Goal: Task Accomplishment & Management: Manage account settings

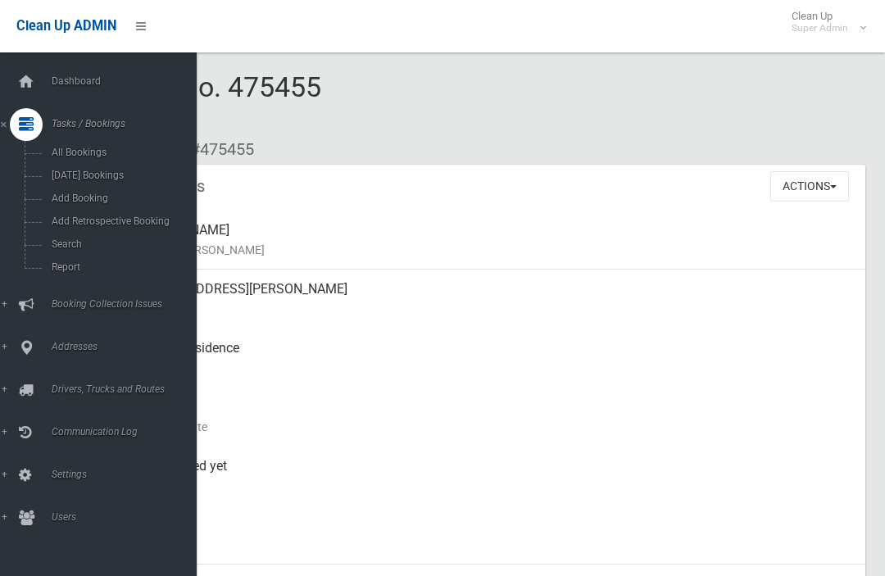
click at [61, 250] on span "Search" at bounding box center [115, 243] width 136 height 11
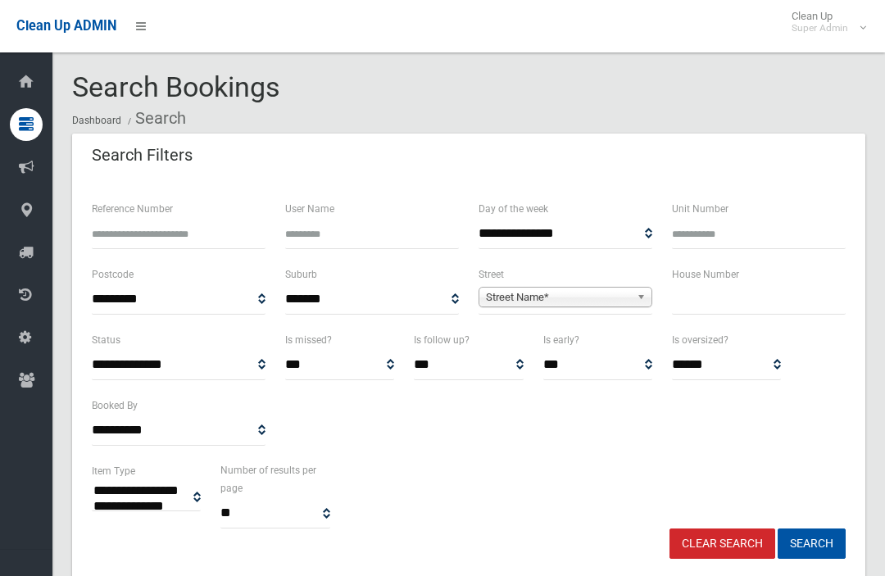
select select
click at [157, 233] on input "Reference Number" at bounding box center [179, 234] width 174 height 30
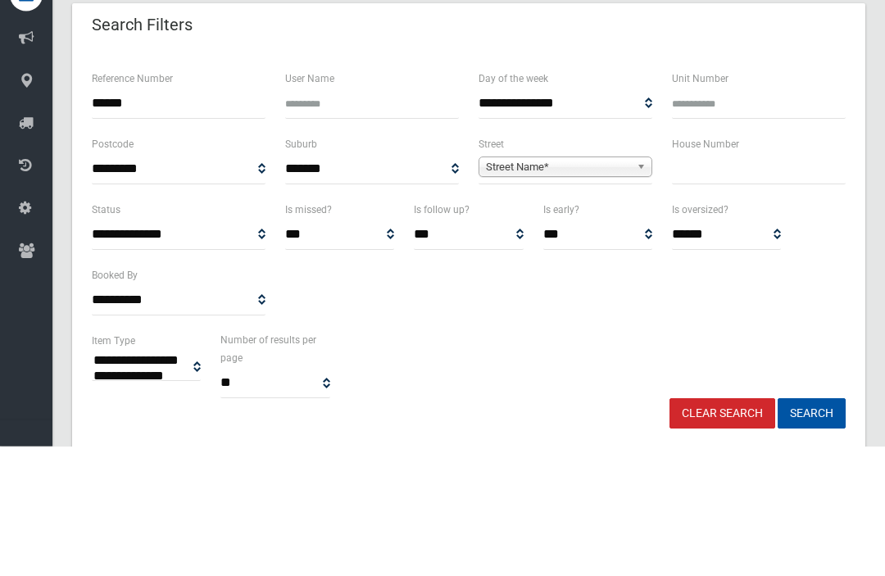
type input "******"
click at [811, 528] on button "Search" at bounding box center [811, 543] width 68 height 30
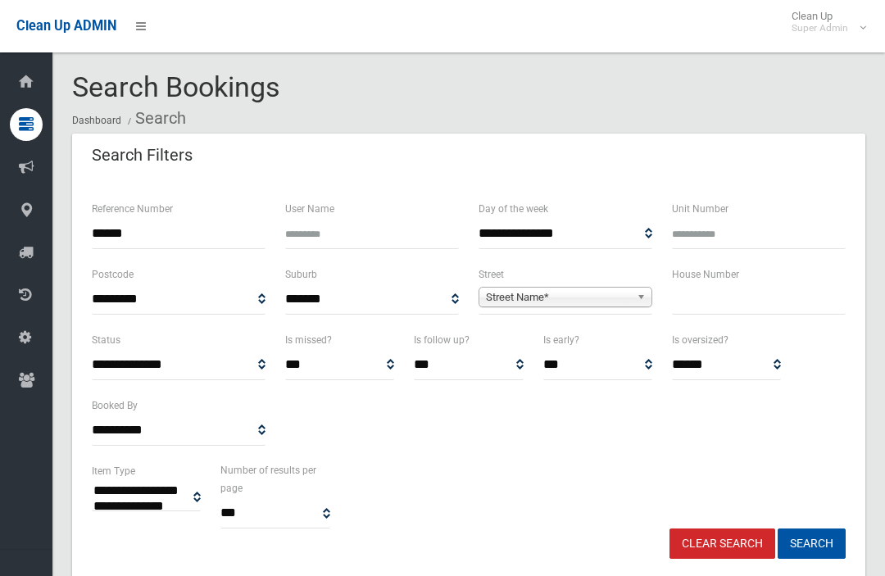
select select
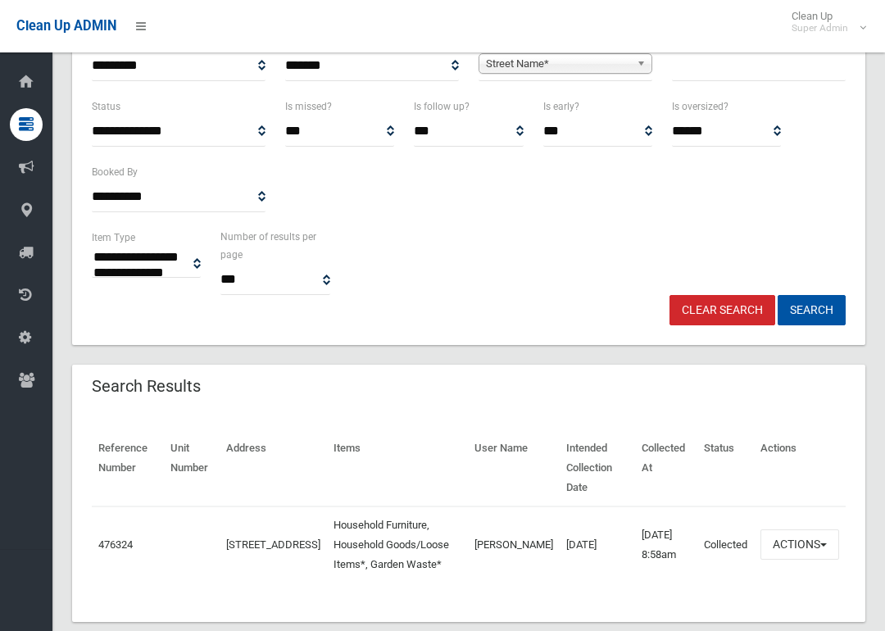
scroll to position [262, 0]
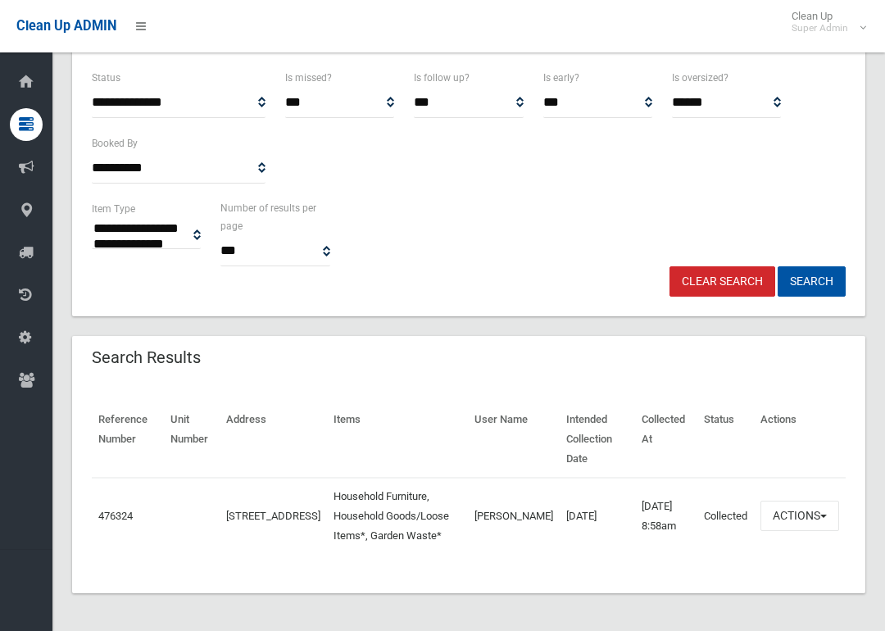
click at [107, 514] on link "476324" at bounding box center [115, 515] width 34 height 12
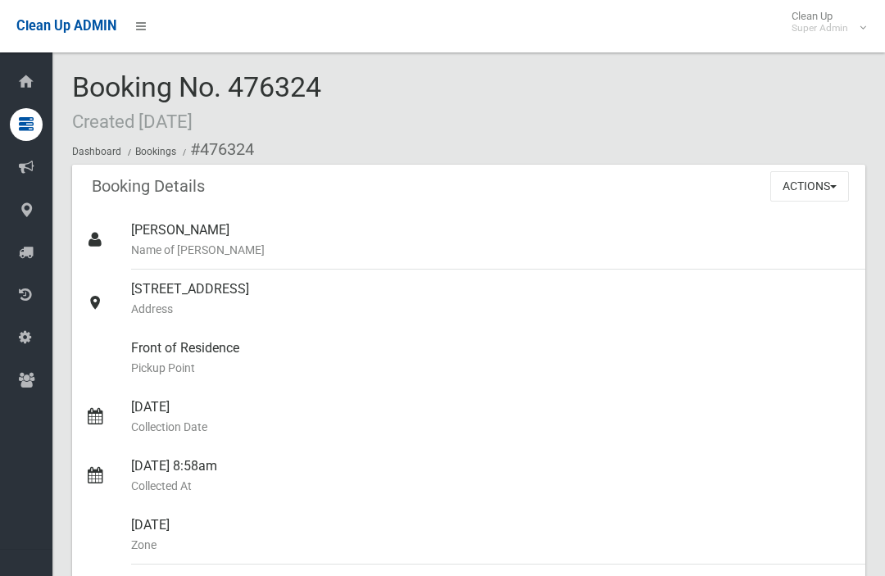
click at [786, 180] on button "Actions" at bounding box center [809, 186] width 79 height 30
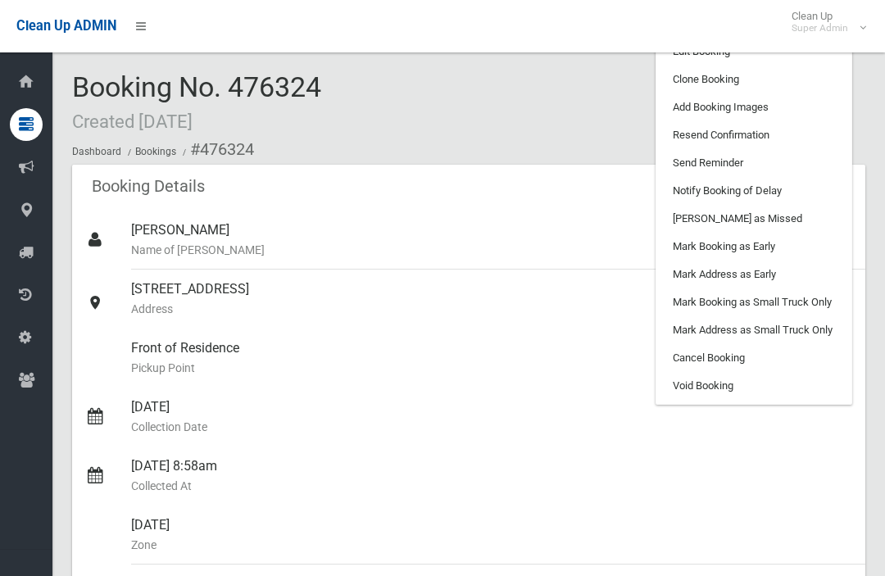
click at [675, 211] on link "[PERSON_NAME] as Missed" at bounding box center [753, 219] width 195 height 28
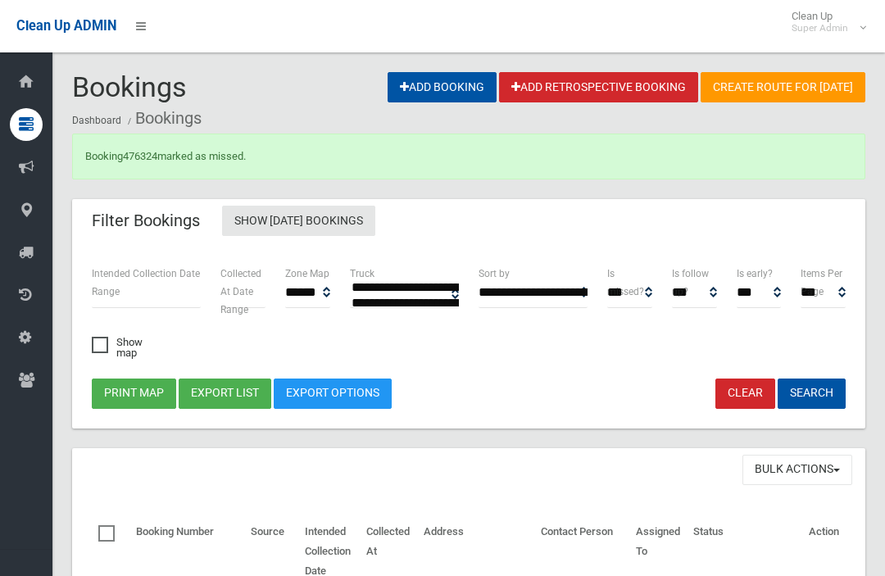
select select
